Goal: Complete application form

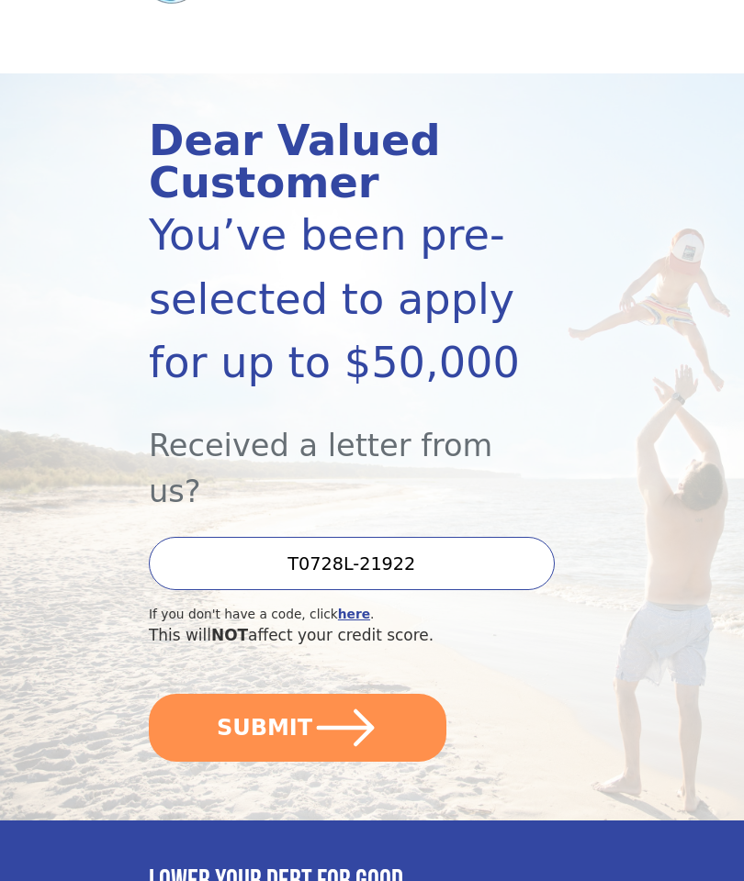
scroll to position [125, 0]
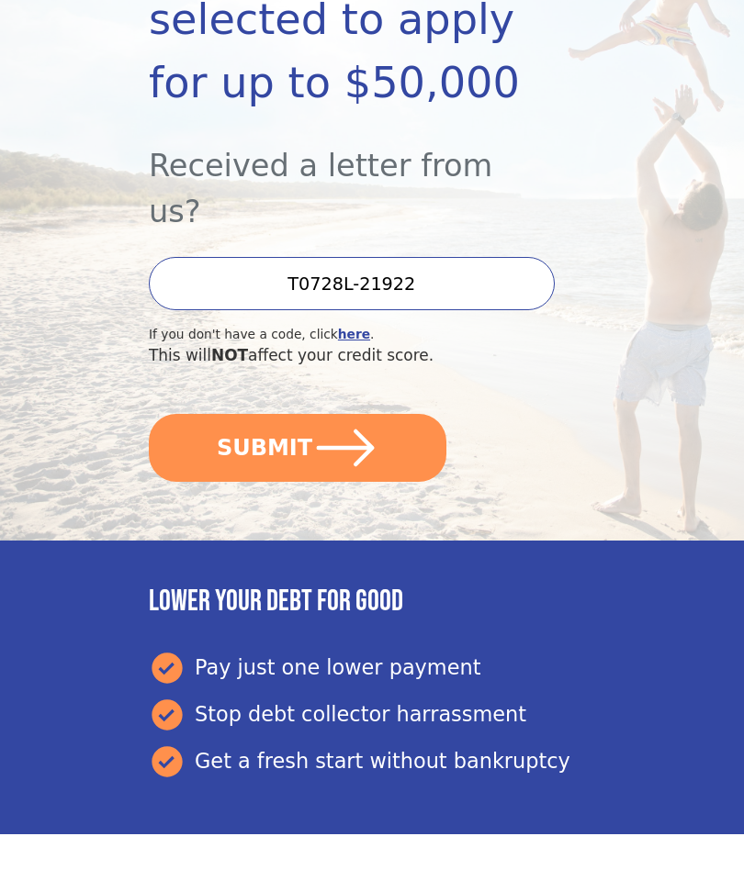
click at [350, 416] on icon "submit" at bounding box center [345, 449] width 66 height 66
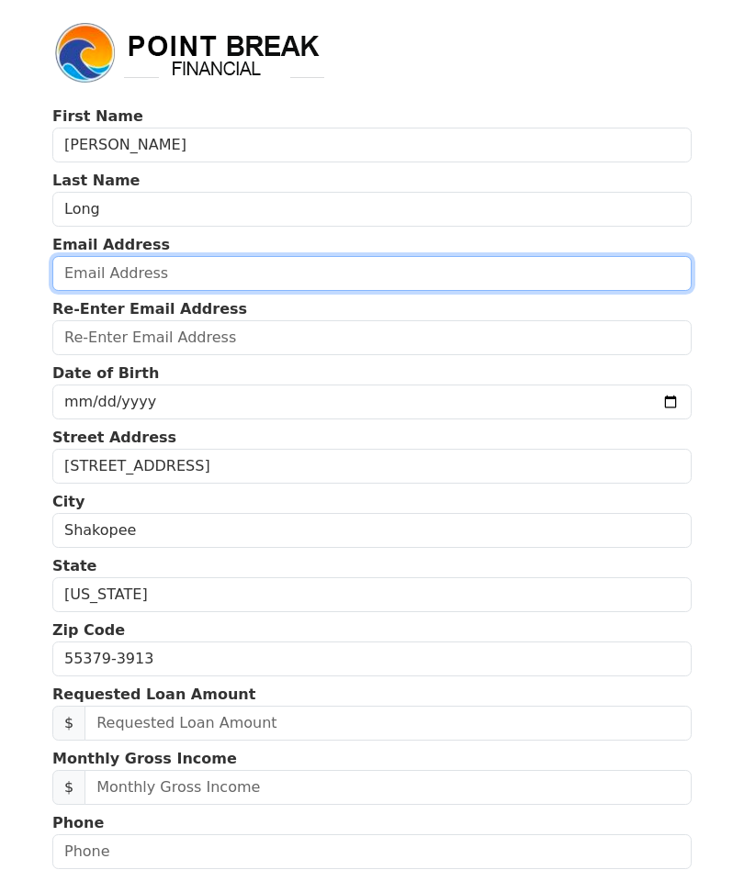
click at [221, 268] on input "email" at bounding box center [371, 273] width 639 height 35
type input "peterlong67@gmail.com"
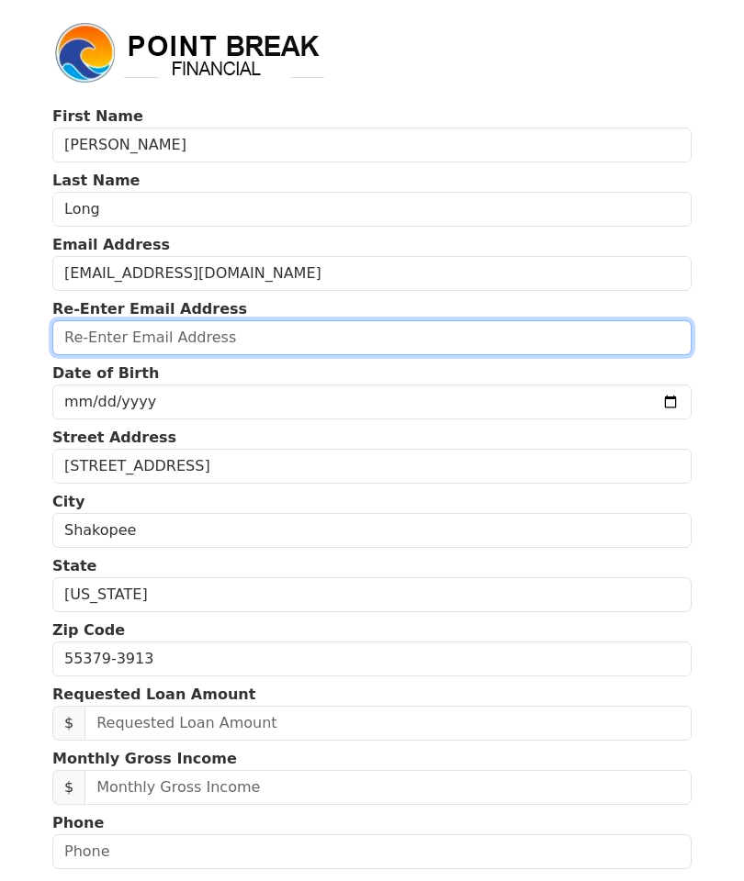
click at [365, 322] on input "email" at bounding box center [371, 337] width 639 height 35
type input "peterlong67@gmail.com"
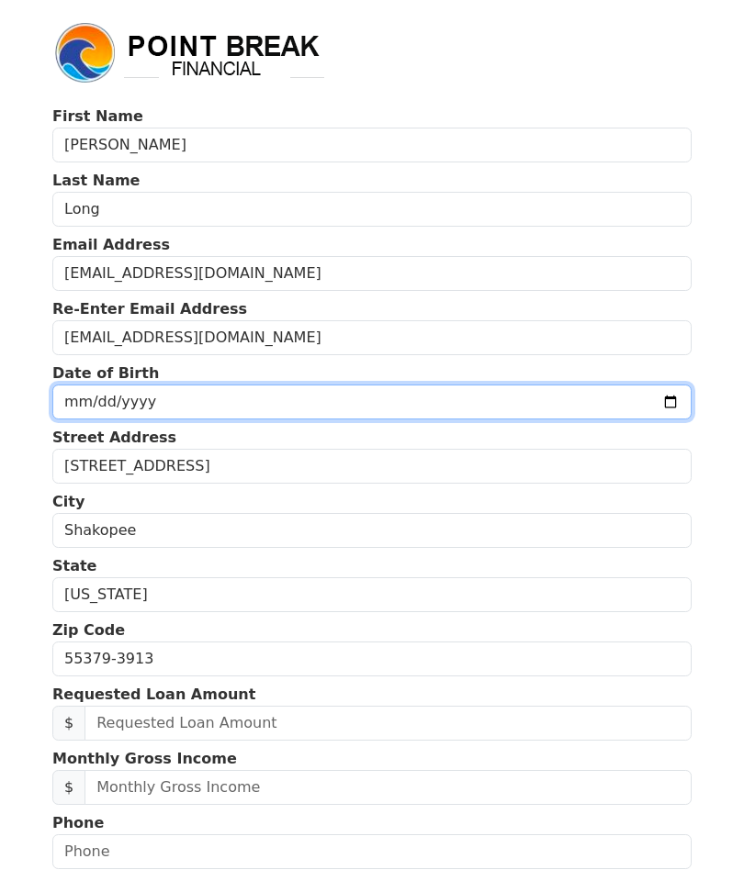
click at [563, 399] on input "date" at bounding box center [371, 402] width 639 height 35
type input "2025-02-07"
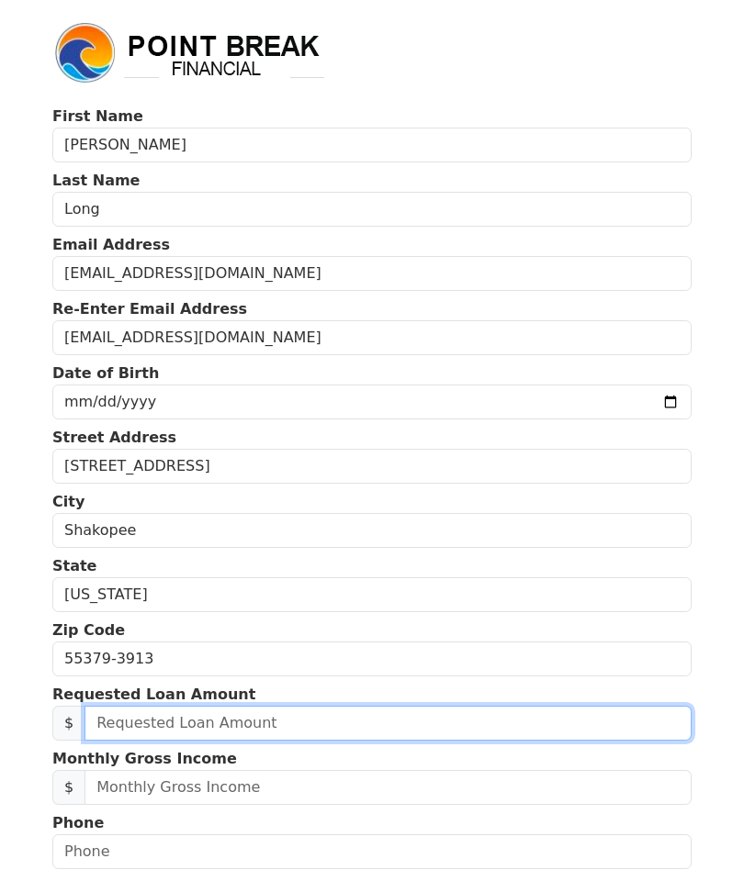
click at [346, 719] on input "text" at bounding box center [387, 723] width 607 height 35
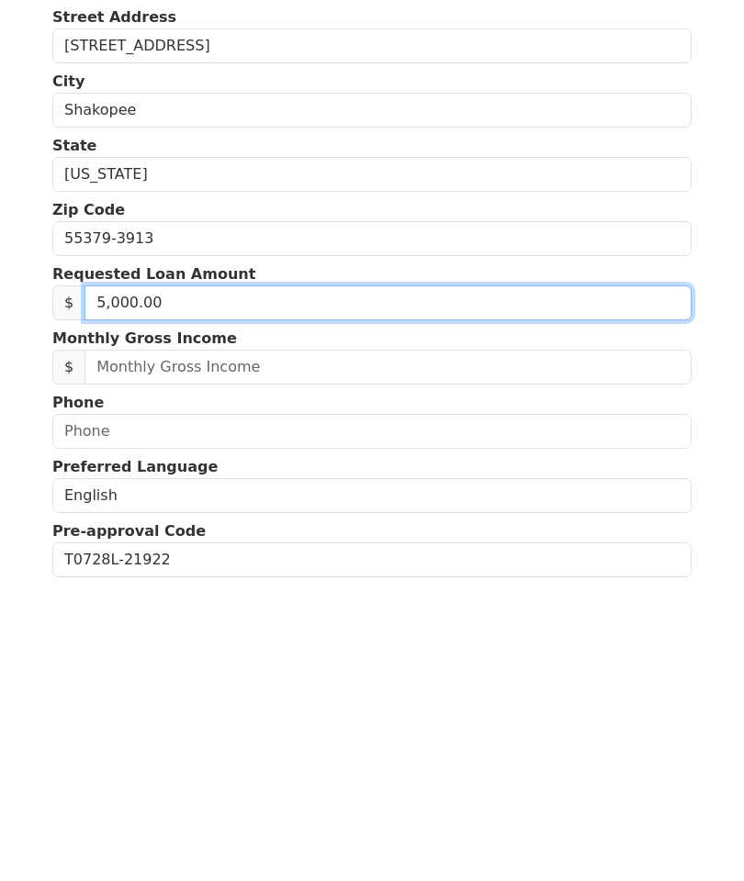
type input "50,000.00"
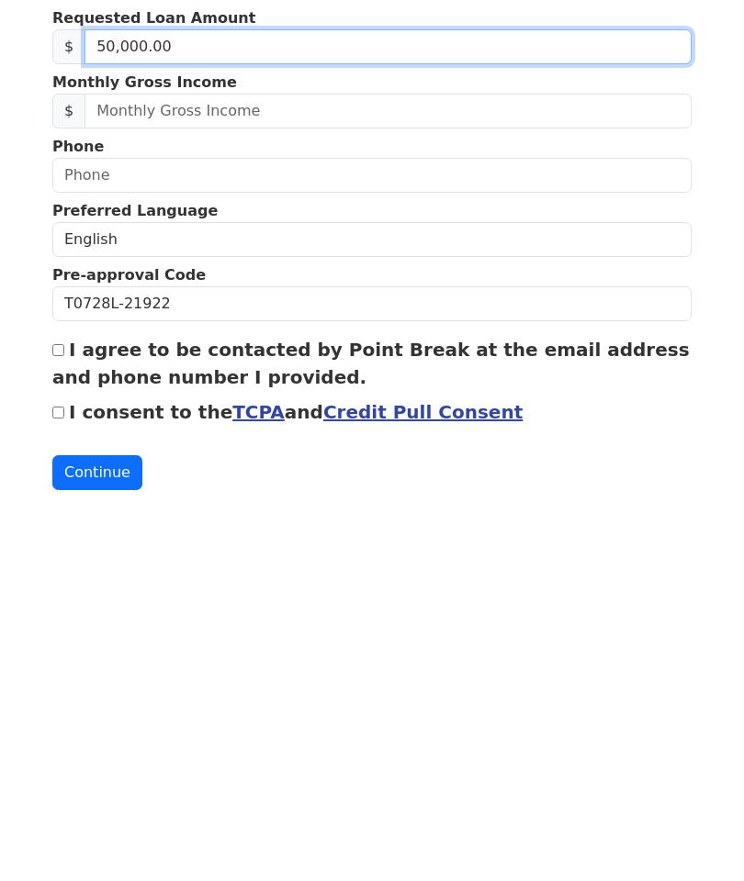
scroll to position [332, 0]
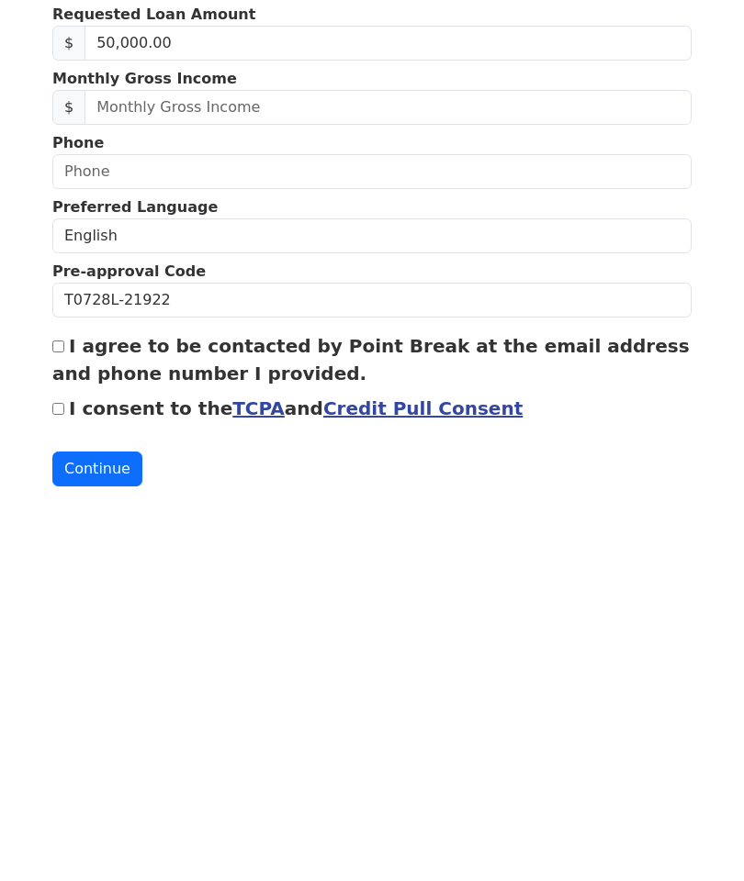
click at [393, 746] on link "Credit Pull Consent" at bounding box center [422, 757] width 199 height 22
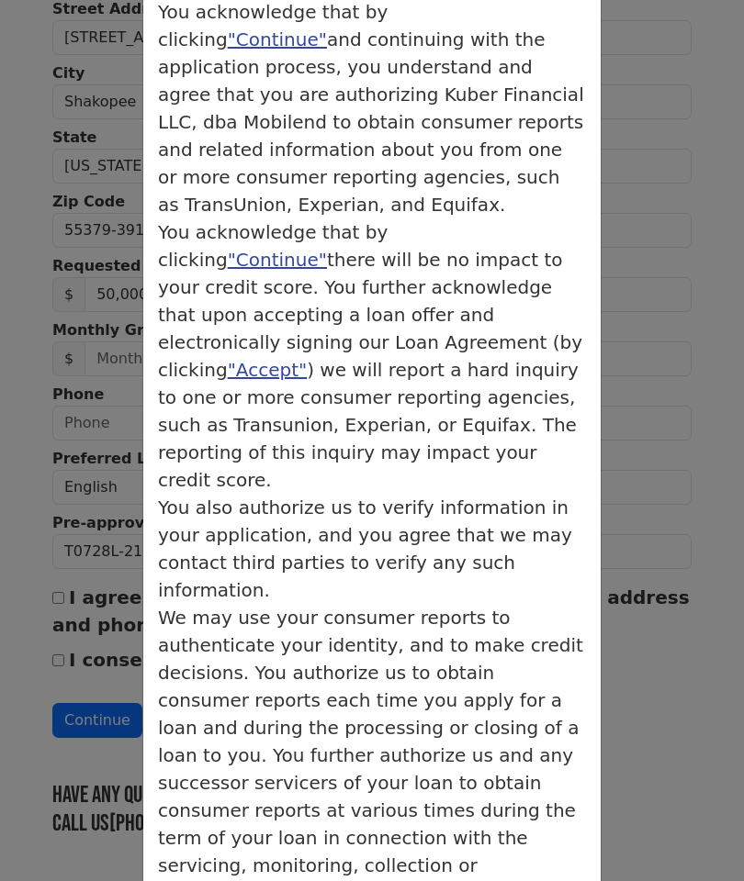
scroll to position [145, 0]
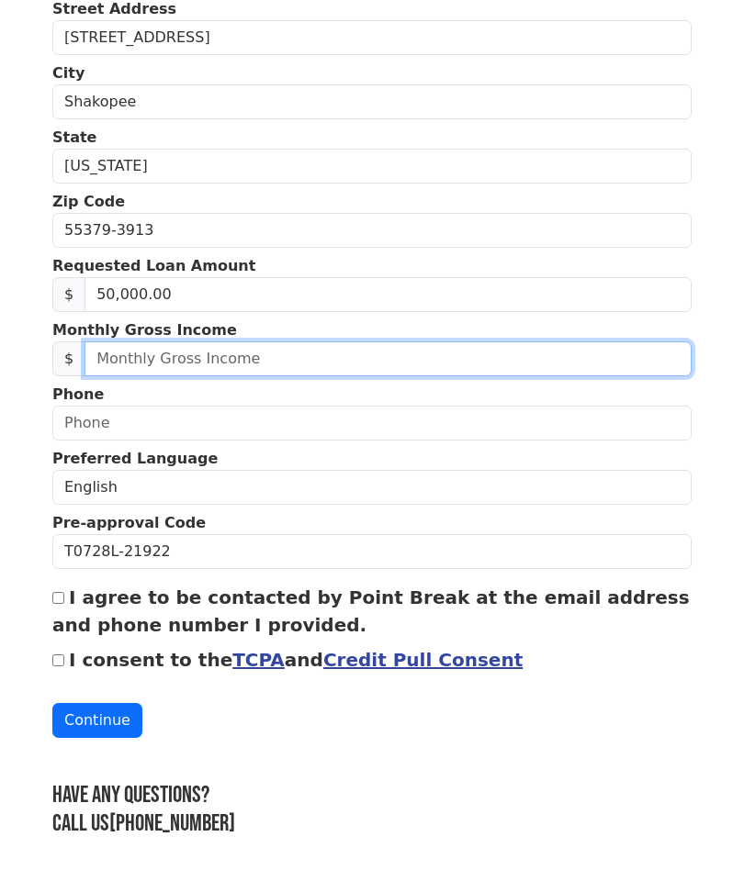
click at [314, 364] on input "text" at bounding box center [387, 359] width 607 height 35
type input "8,600.00"
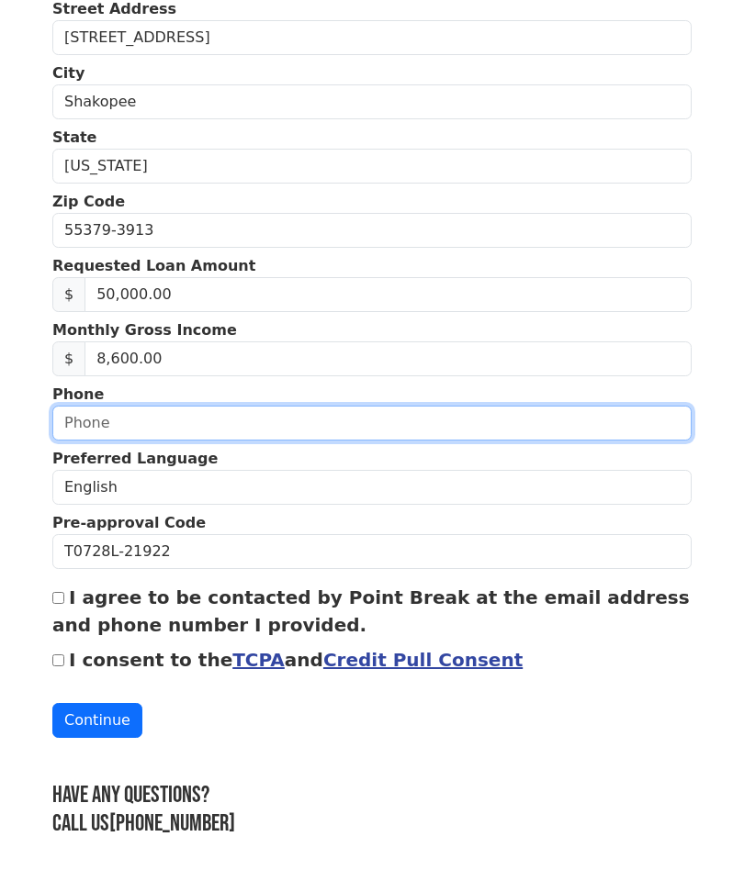
click at [323, 421] on input "text" at bounding box center [371, 423] width 639 height 35
type input "(612) 382-9454"
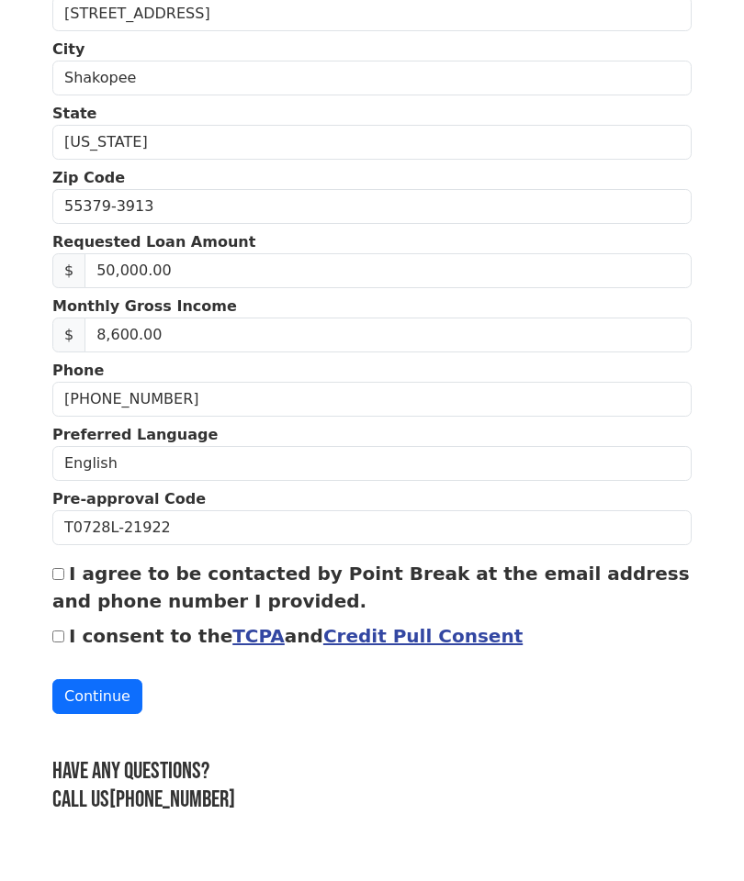
click at [78, 587] on label "I agree to be contacted by Point Break at the email address and phone number I …" at bounding box center [370, 612] width 637 height 50
click at [64, 592] on input "I agree to be contacted by Point Break at the email address and phone number I …" at bounding box center [58, 598] width 12 height 12
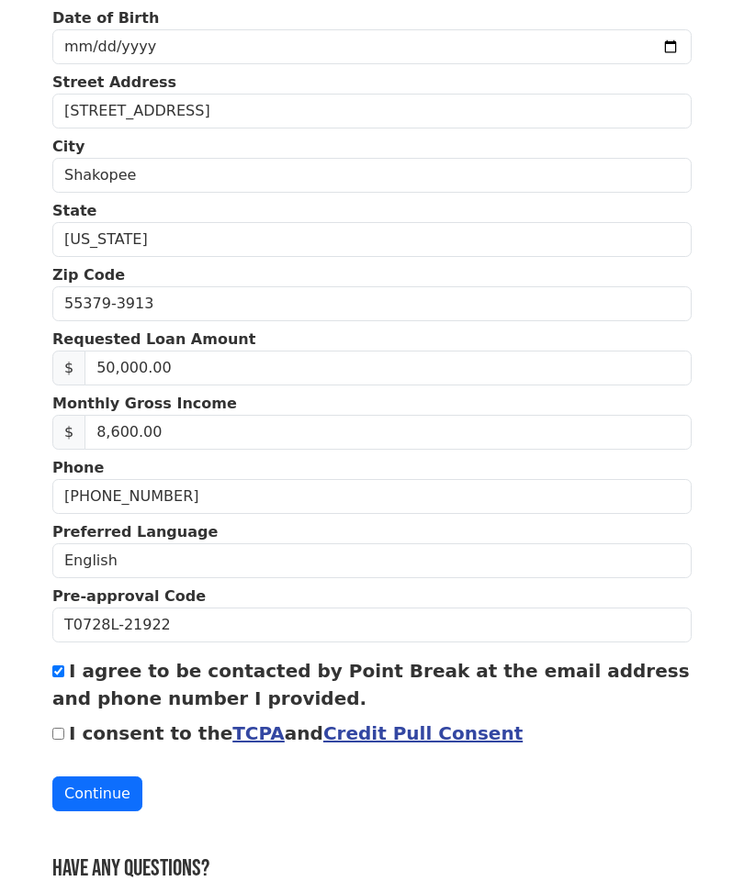
click at [58, 709] on label "I agree to be contacted by Point Break at the email address and phone number I …" at bounding box center [370, 685] width 637 height 50
click at [58, 678] on input "I agree to be contacted by Point Break at the email address and phone number I …" at bounding box center [58, 672] width 12 height 12
click at [66, 660] on div "I agree to be contacted by Point Break at the email address and phone number I …" at bounding box center [371, 684] width 639 height 55
click at [73, 674] on label "I agree to be contacted by Point Break at the email address and phone number I …" at bounding box center [370, 685] width 637 height 50
click at [64, 674] on input "I agree to be contacted by Point Break at the email address and phone number I …" at bounding box center [58, 672] width 12 height 12
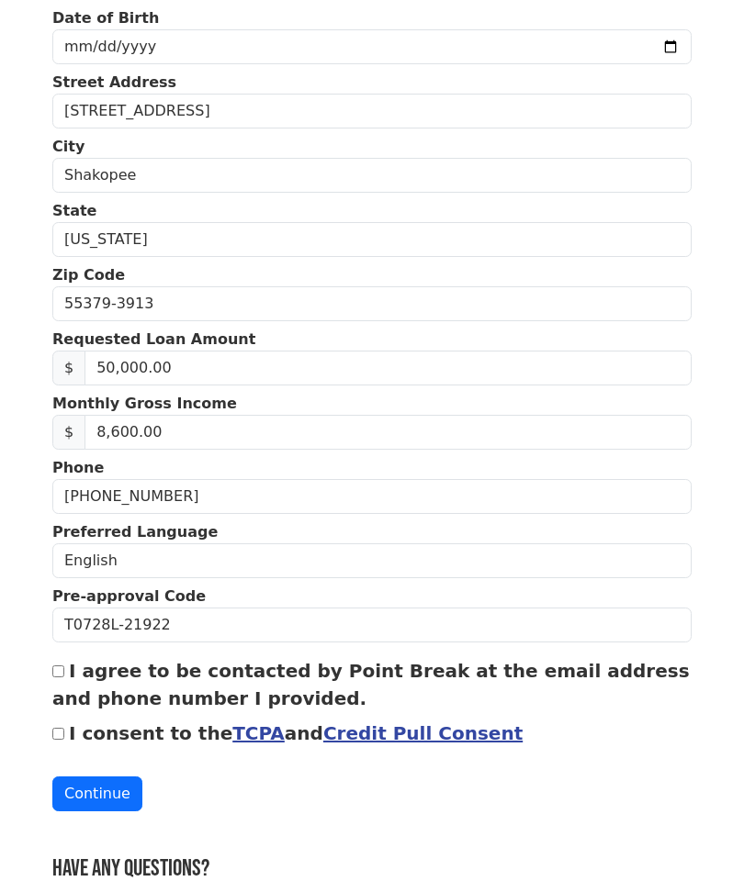
checkbox input "true"
click at [72, 732] on label "I consent to the TCPA and Credit Pull Consent" at bounding box center [296, 734] width 454 height 22
click at [64, 732] on input "I consent to the TCPA and Credit Pull Consent" at bounding box center [58, 734] width 12 height 12
checkbox input "true"
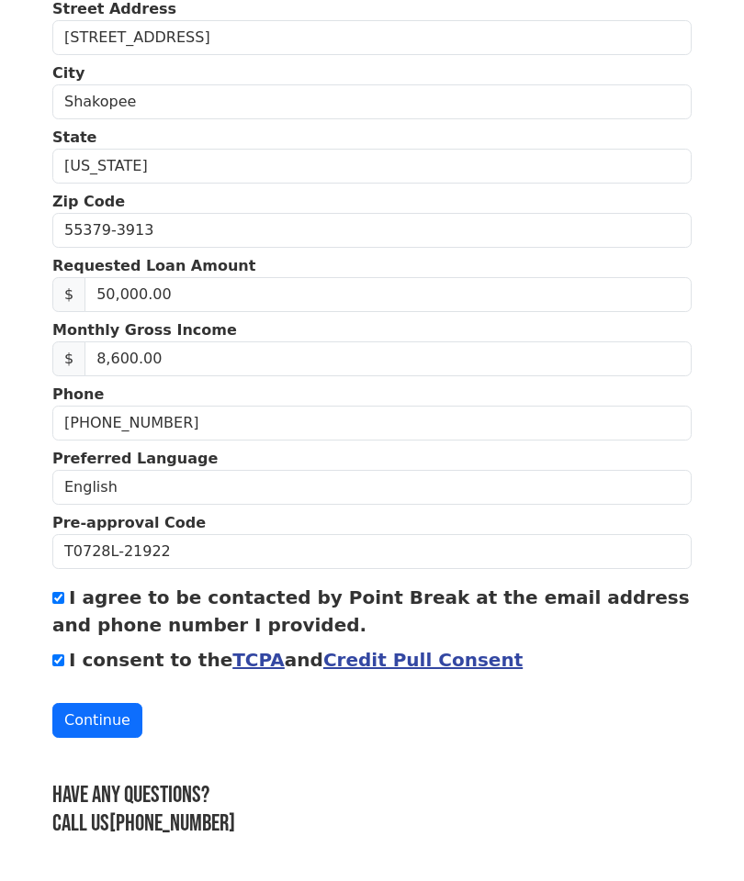
click at [95, 716] on button "Continue" at bounding box center [97, 720] width 90 height 35
